Goal: Go to known website: Access a specific website the user already knows

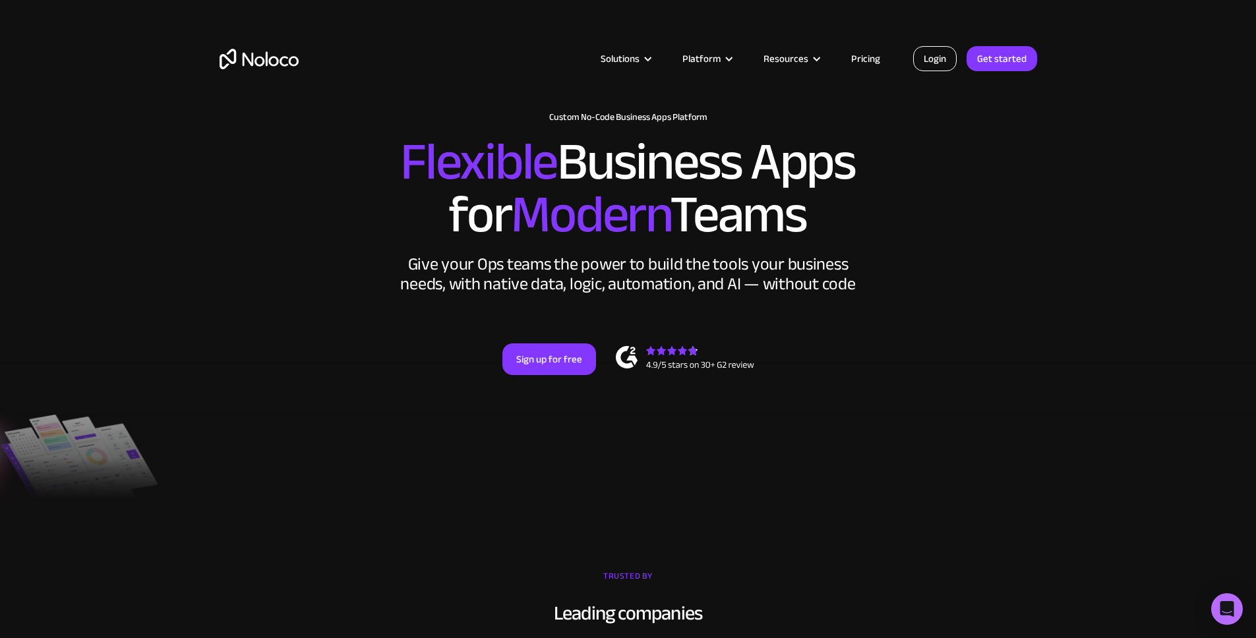
click at [934, 57] on link "Login" at bounding box center [935, 58] width 44 height 25
click at [937, 59] on link "Login" at bounding box center [935, 58] width 44 height 25
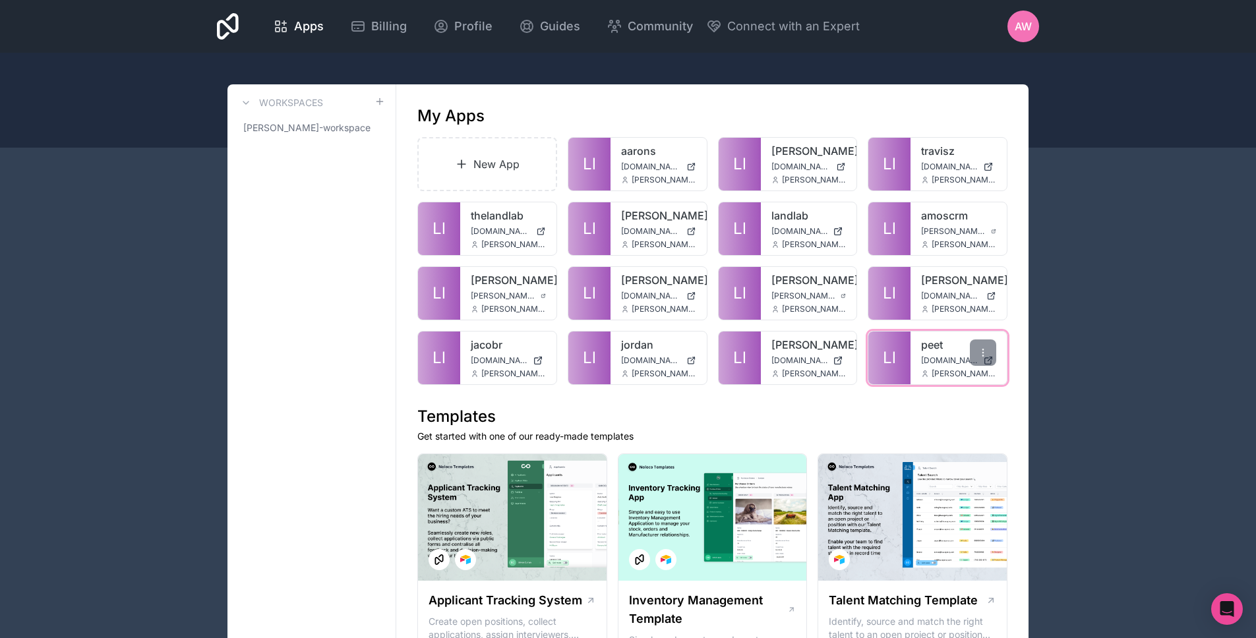
click at [941, 351] on link "peet" at bounding box center [958, 345] width 75 height 16
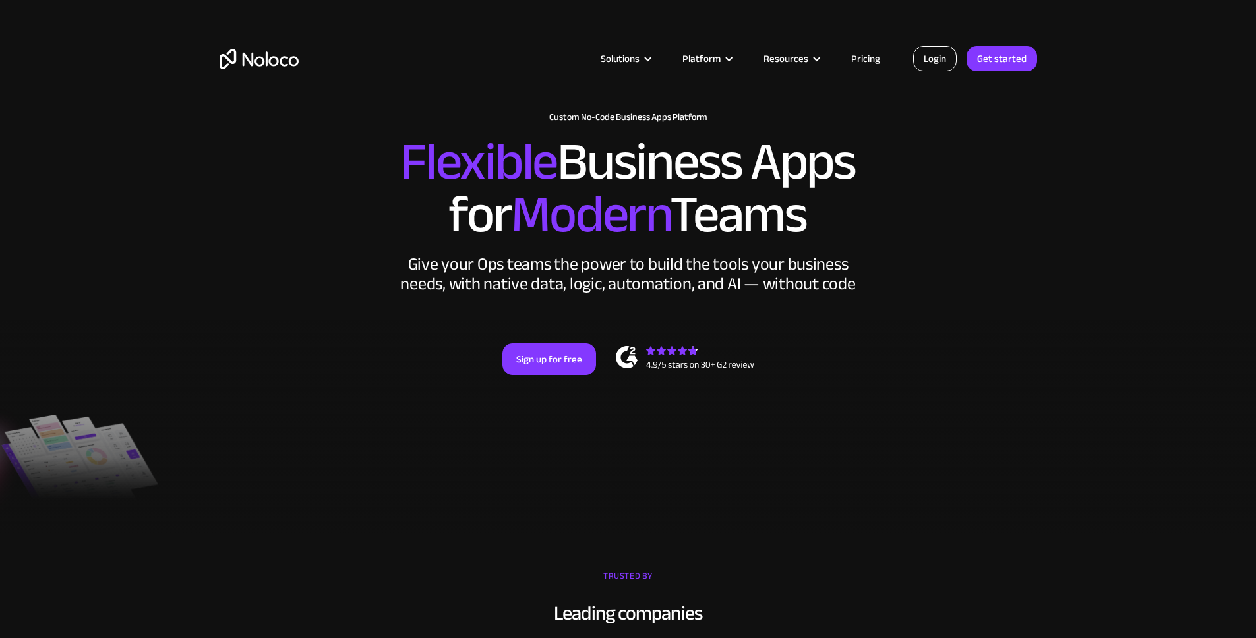
click at [941, 62] on link "Login" at bounding box center [935, 58] width 44 height 25
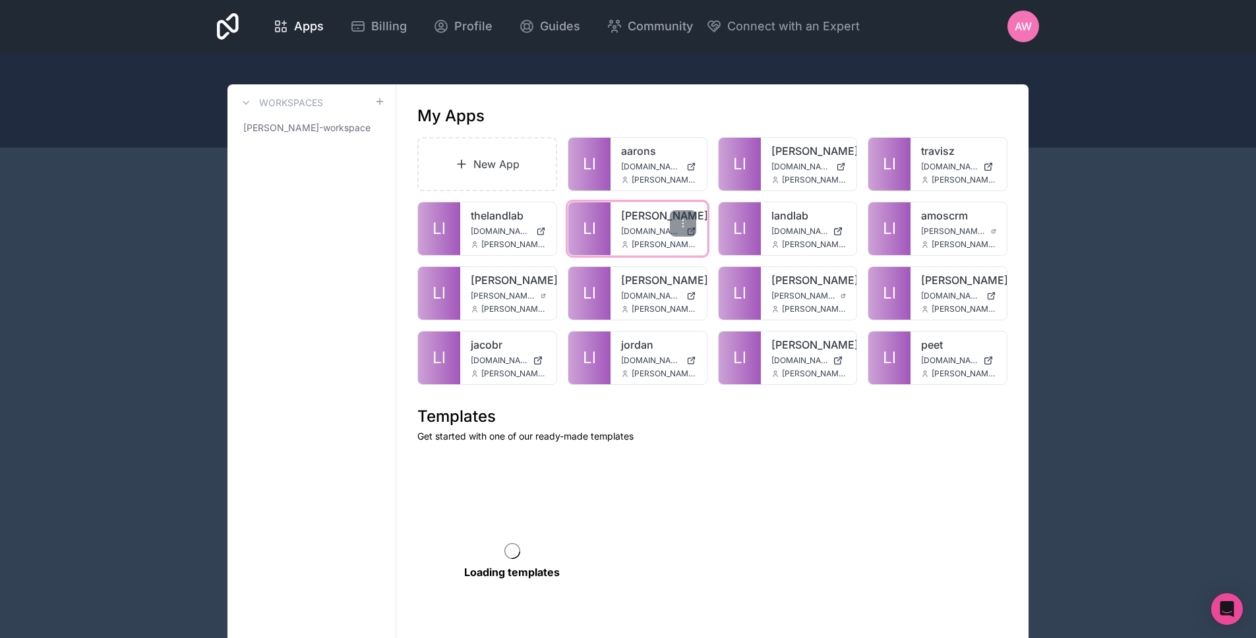
click at [642, 228] on span "chris-m.thelandlab.co" at bounding box center [651, 231] width 60 height 11
